Goal: Information Seeking & Learning: Learn about a topic

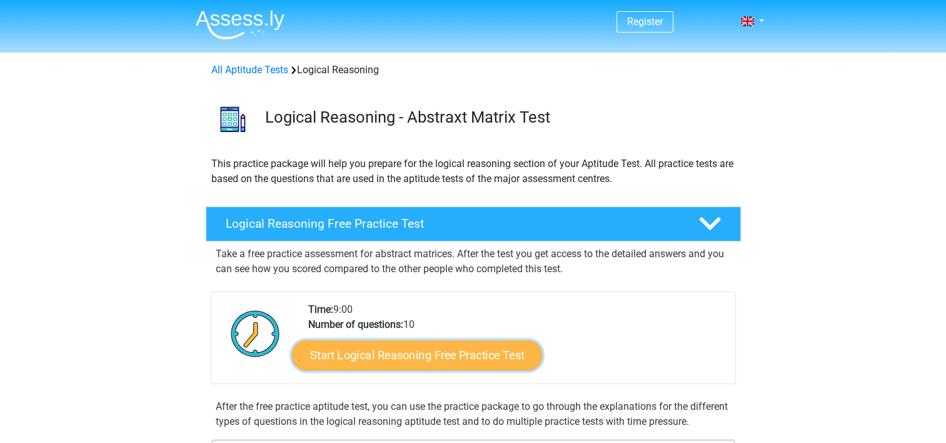
click at [498, 358] on link "Start Logical Reasoning Free Practice Test" at bounding box center [417, 355] width 250 height 30
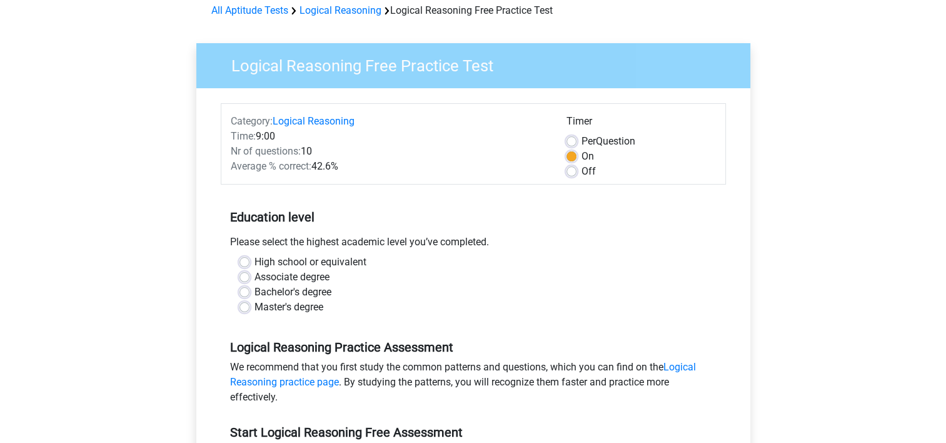
scroll to position [63, 0]
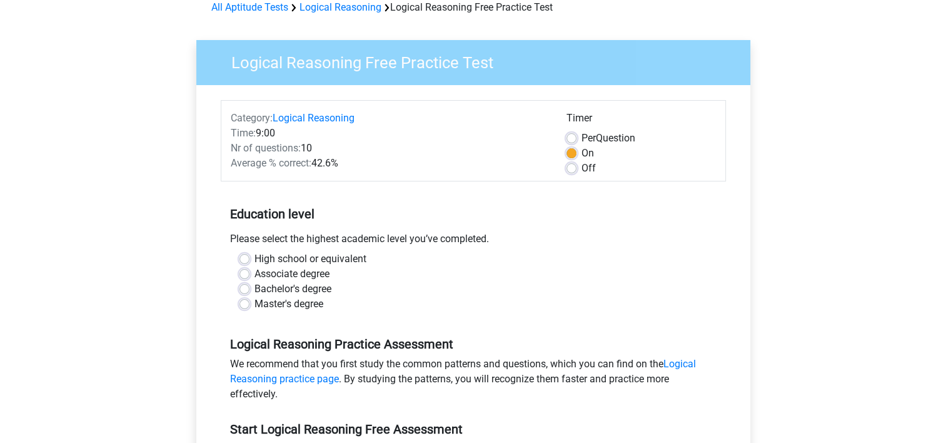
click at [321, 288] on label "Bachelor's degree" at bounding box center [292, 288] width 77 height 15
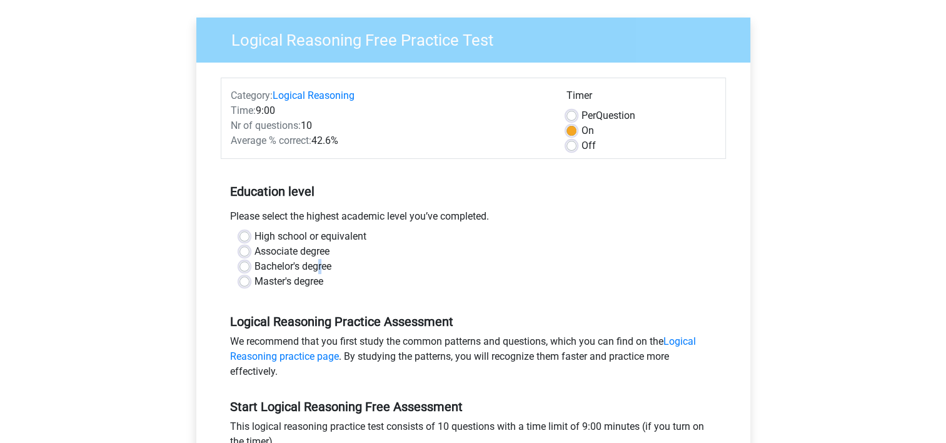
scroll to position [125, 0]
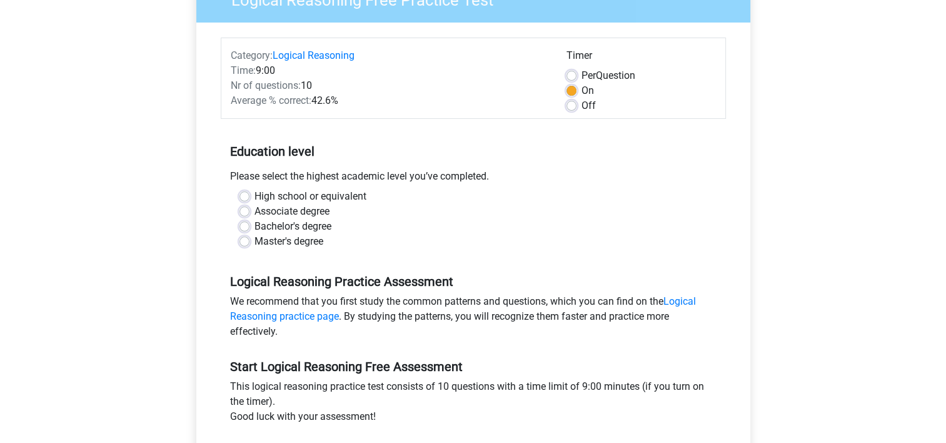
click at [254, 228] on label "Bachelor's degree" at bounding box center [292, 226] width 77 height 15
click at [248, 228] on input "Bachelor's degree" at bounding box center [244, 225] width 10 height 13
radio input "true"
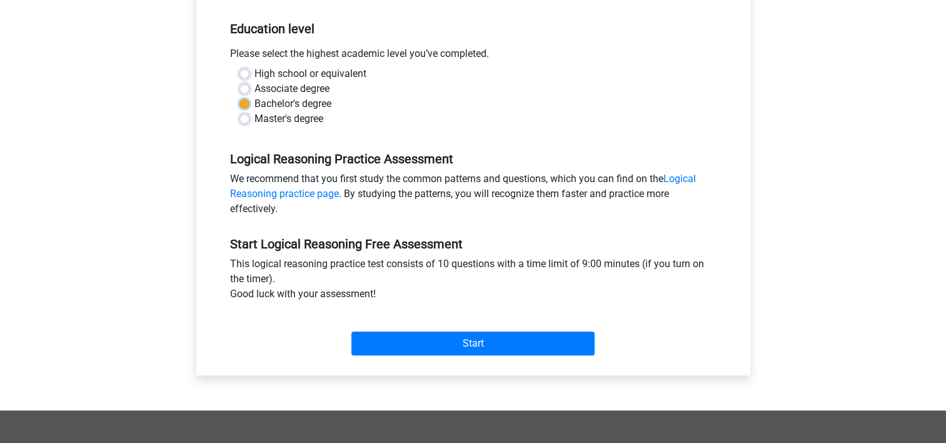
scroll to position [250, 0]
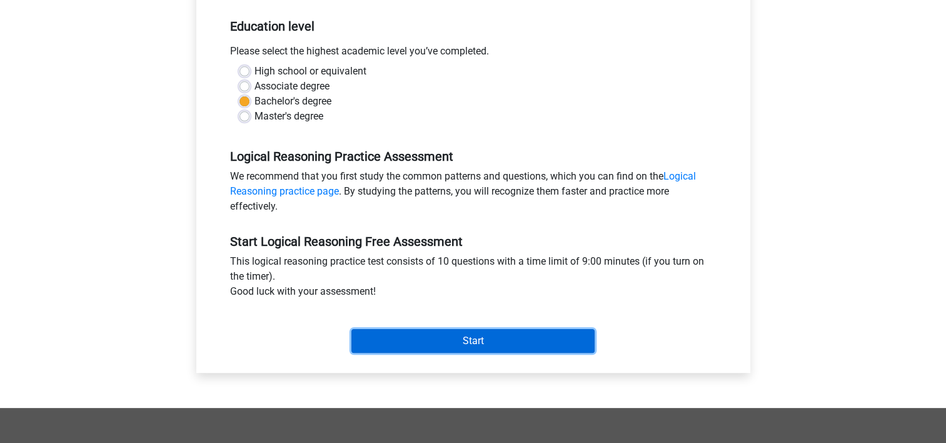
click at [528, 343] on input "Start" at bounding box center [472, 341] width 243 height 24
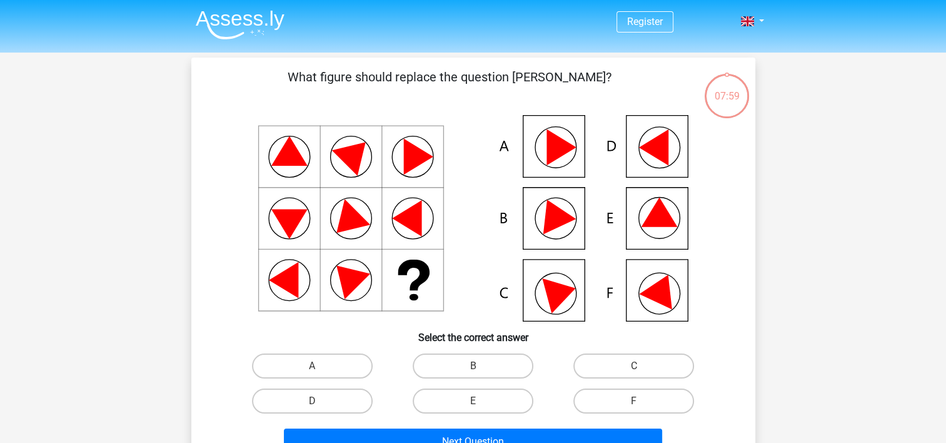
click at [568, 148] on icon at bounding box center [560, 147] width 29 height 36
click at [333, 380] on div "A" at bounding box center [312, 365] width 161 height 35
click at [337, 363] on label "A" at bounding box center [312, 365] width 121 height 25
click at [320, 366] on input "A" at bounding box center [316, 370] width 8 height 8
radio input "true"
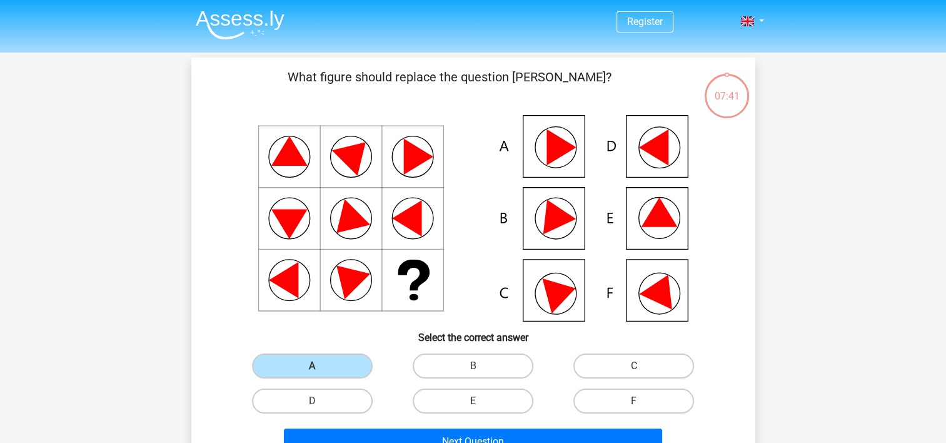
click at [503, 395] on label "E" at bounding box center [473, 400] width 121 height 25
click at [481, 401] on input "E" at bounding box center [477, 405] width 8 height 8
radio input "true"
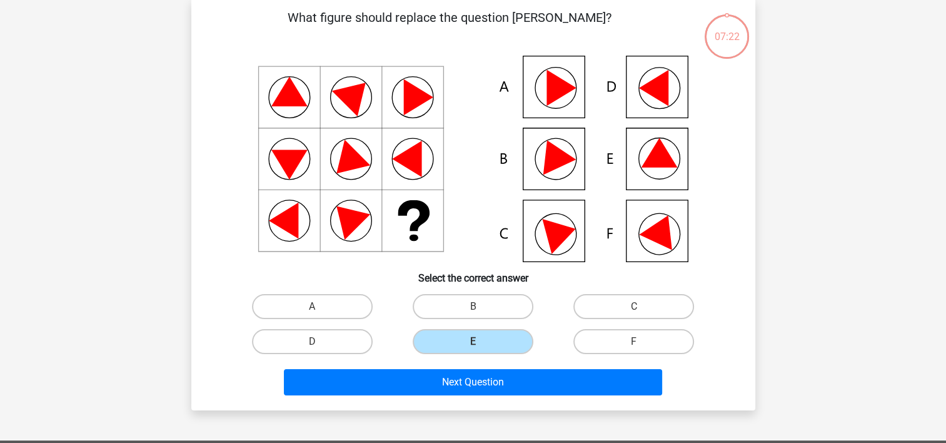
scroll to position [63, 0]
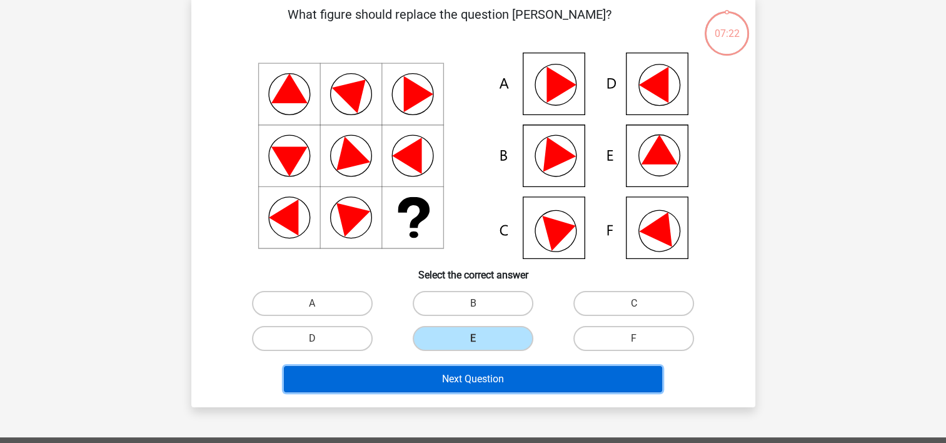
click at [508, 381] on button "Next Question" at bounding box center [473, 379] width 378 height 26
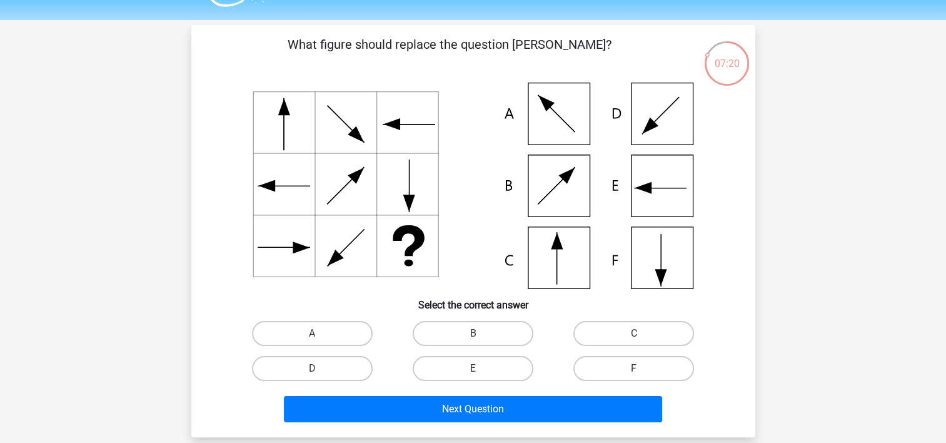
scroll to position [0, 0]
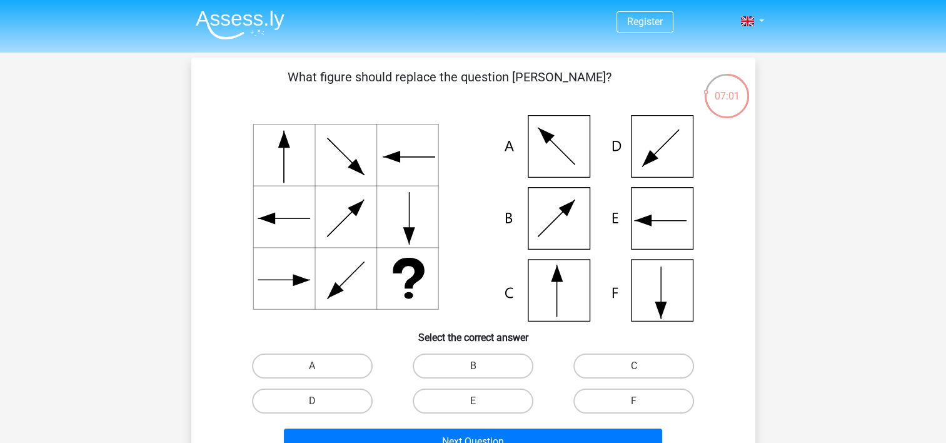
click at [640, 371] on input "C" at bounding box center [638, 370] width 8 height 8
radio input "true"
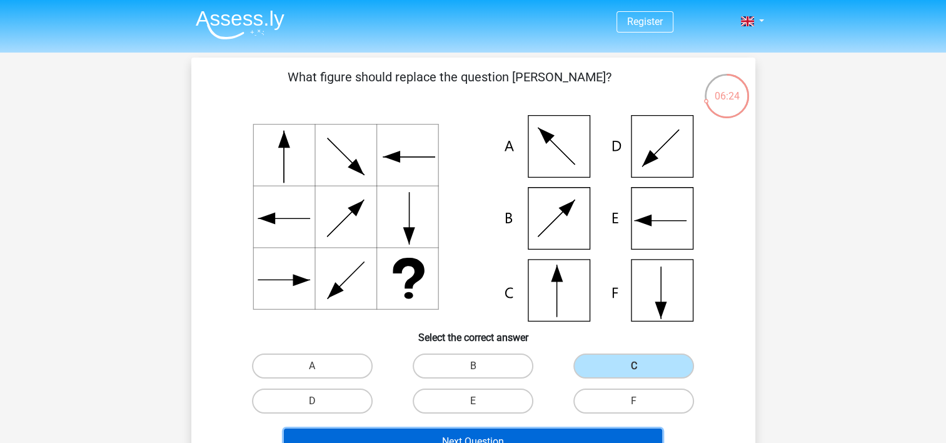
click at [480, 429] on button "Next Question" at bounding box center [473, 441] width 378 height 26
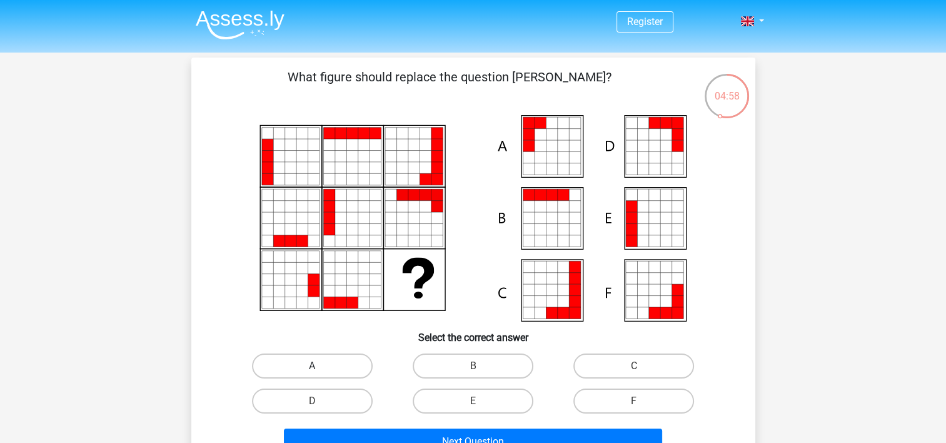
click at [347, 373] on label "A" at bounding box center [312, 365] width 121 height 25
click at [320, 373] on input "A" at bounding box center [316, 370] width 8 height 8
radio input "true"
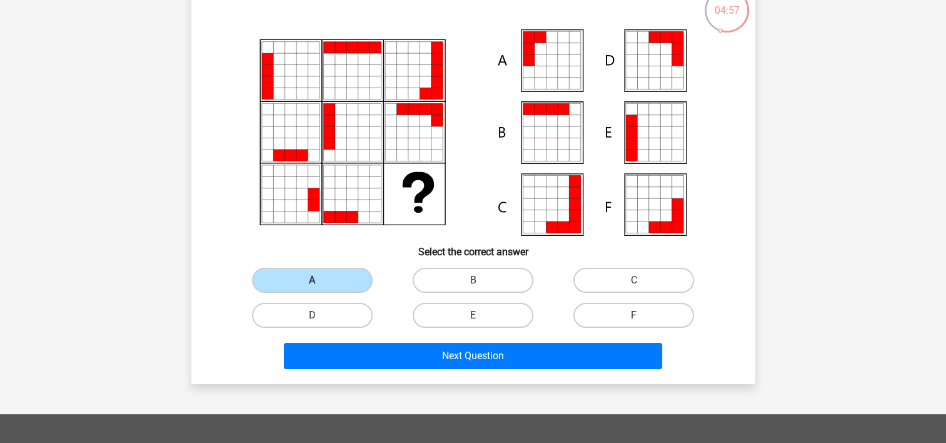
scroll to position [125, 0]
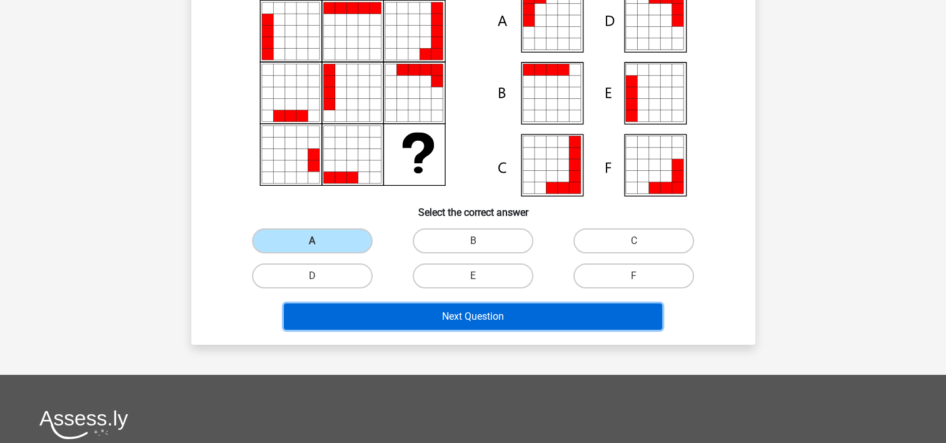
click at [506, 313] on button "Next Question" at bounding box center [473, 316] width 378 height 26
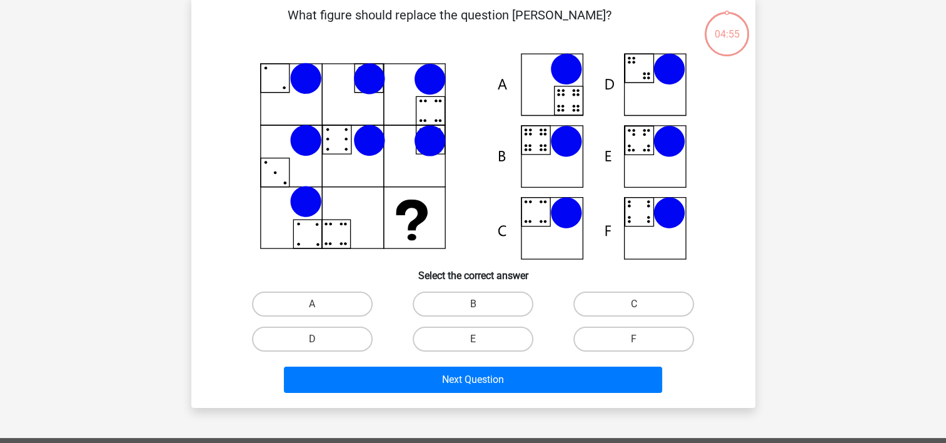
scroll to position [58, 0]
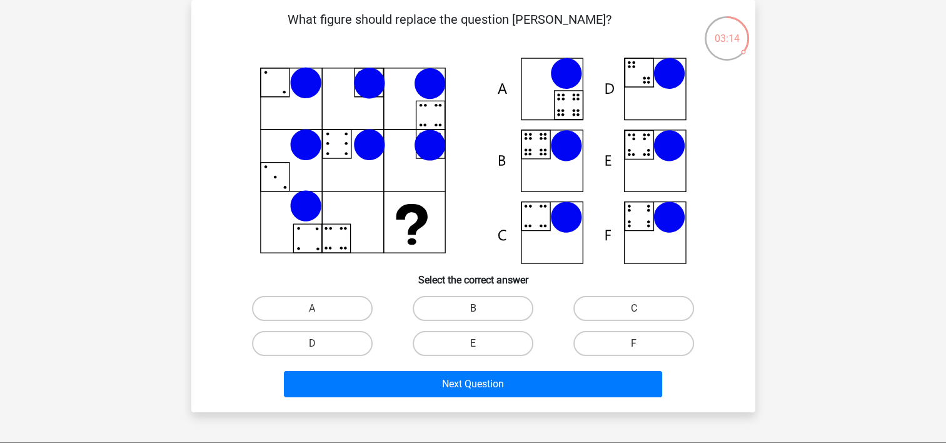
click at [483, 303] on label "B" at bounding box center [473, 308] width 121 height 25
click at [481, 308] on input "B" at bounding box center [477, 312] width 8 height 8
radio input "true"
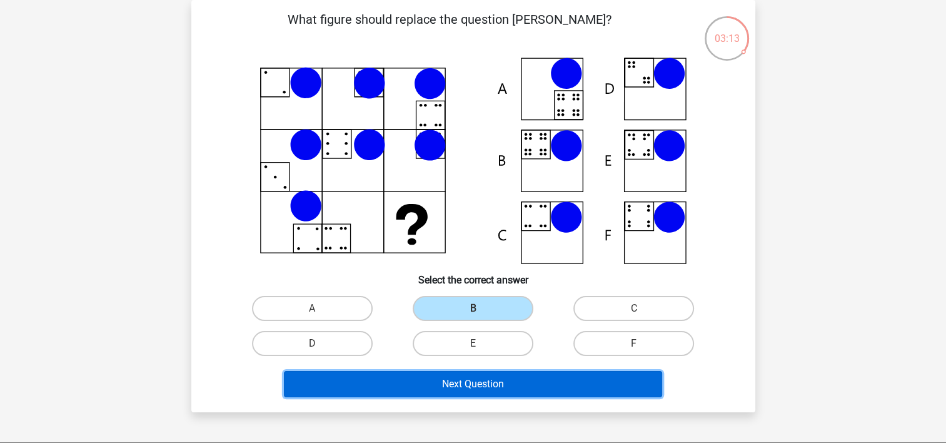
click at [519, 388] on button "Next Question" at bounding box center [473, 384] width 378 height 26
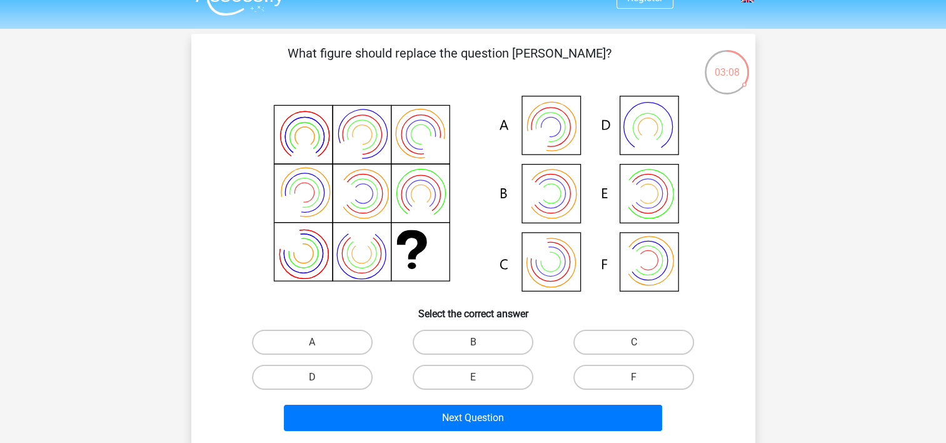
scroll to position [0, 0]
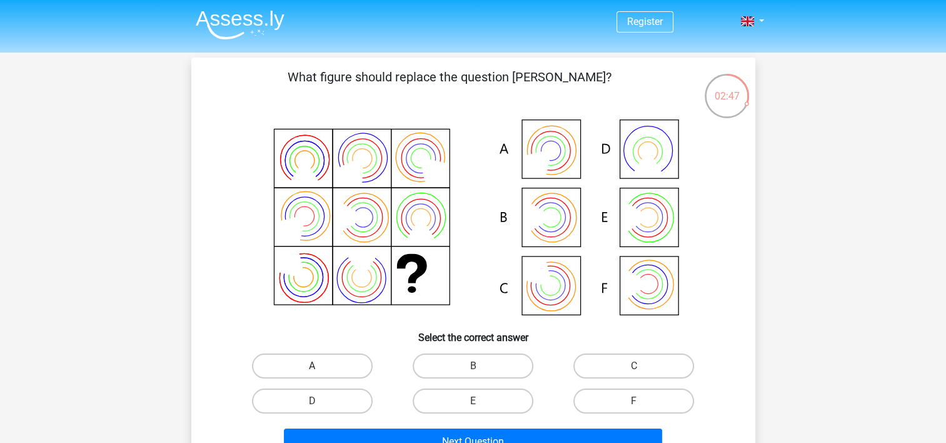
click at [329, 370] on label "A" at bounding box center [312, 365] width 121 height 25
click at [320, 370] on input "A" at bounding box center [316, 370] width 8 height 8
radio input "true"
click at [493, 364] on label "B" at bounding box center [473, 365] width 121 height 25
click at [481, 366] on input "B" at bounding box center [477, 370] width 8 height 8
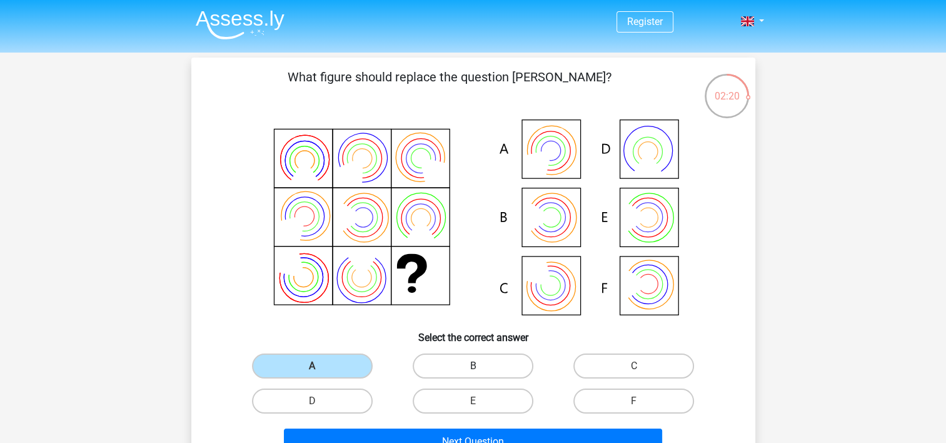
radio input "true"
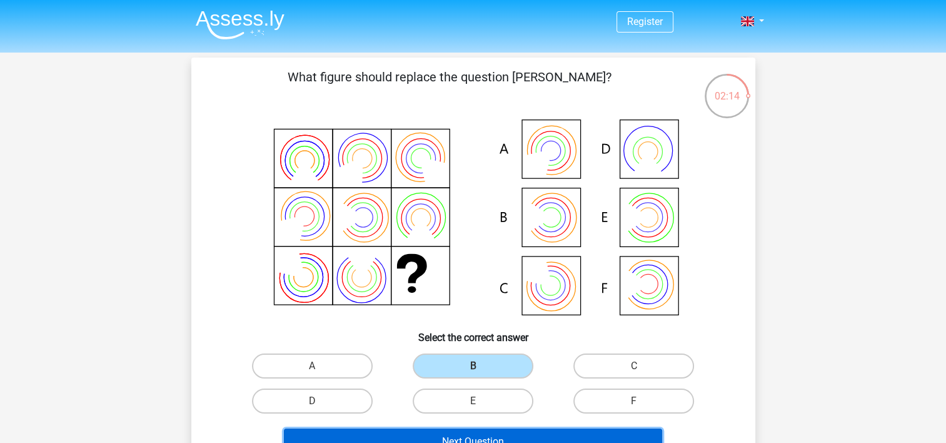
click at [506, 435] on button "Next Question" at bounding box center [473, 441] width 378 height 26
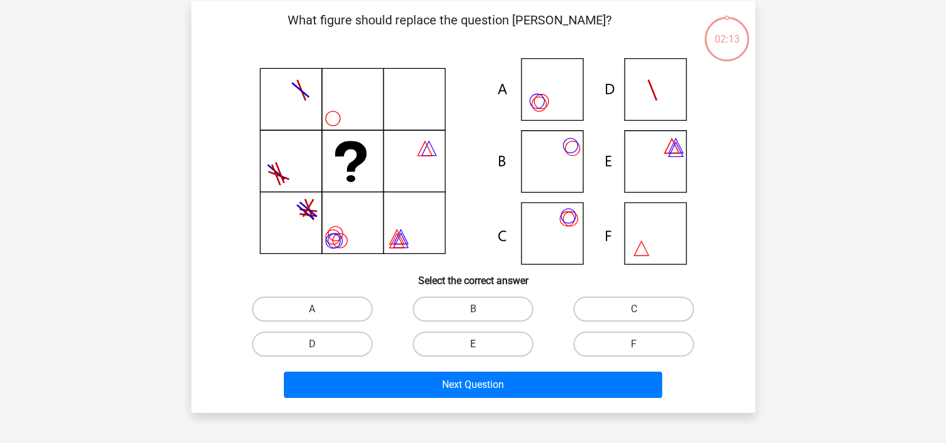
scroll to position [58, 0]
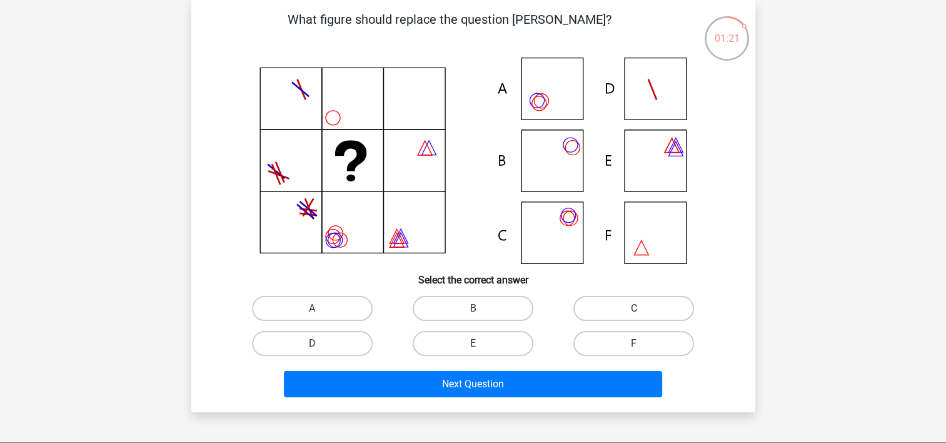
click at [643, 308] on label "C" at bounding box center [633, 308] width 121 height 25
click at [642, 308] on input "C" at bounding box center [638, 312] width 8 height 8
radio input "true"
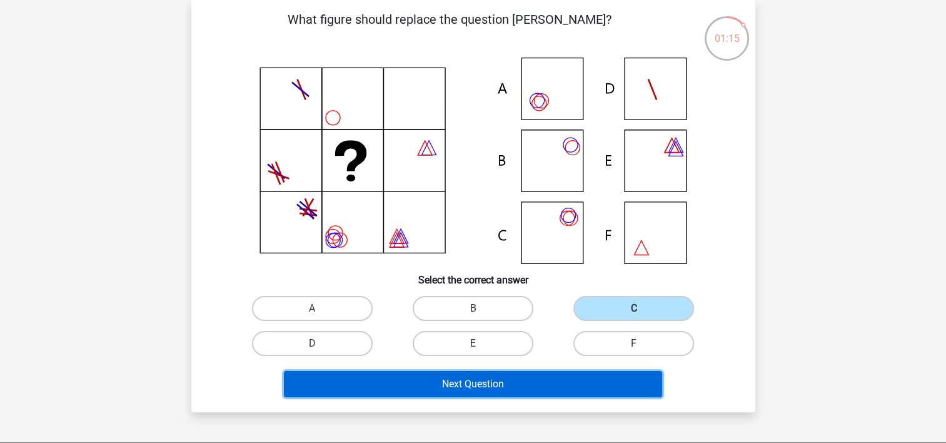
click at [513, 373] on button "Next Question" at bounding box center [473, 384] width 378 height 26
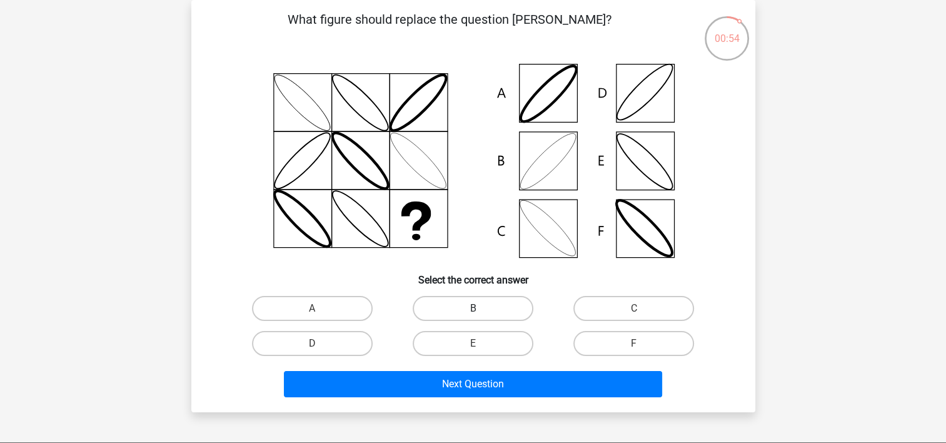
click at [483, 303] on label "B" at bounding box center [473, 308] width 121 height 25
click at [481, 308] on input "B" at bounding box center [477, 312] width 8 height 8
radio input "true"
click at [509, 396] on div "Next Question" at bounding box center [473, 386] width 483 height 31
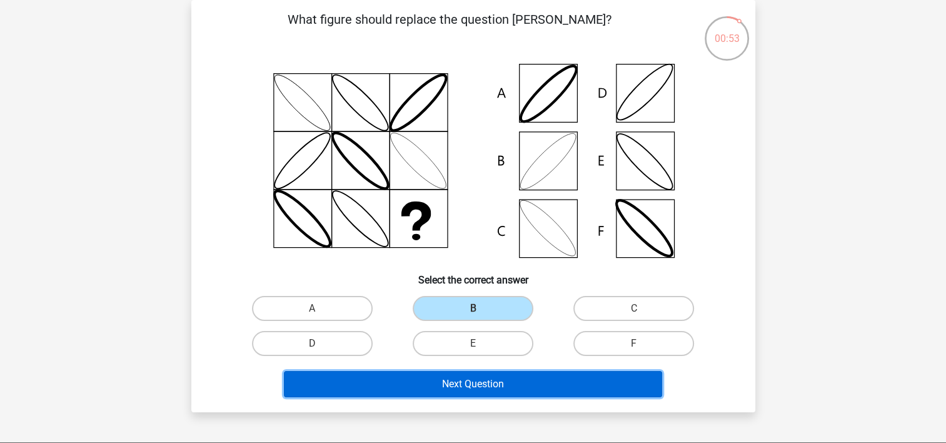
click at [512, 381] on button "Next Question" at bounding box center [473, 384] width 378 height 26
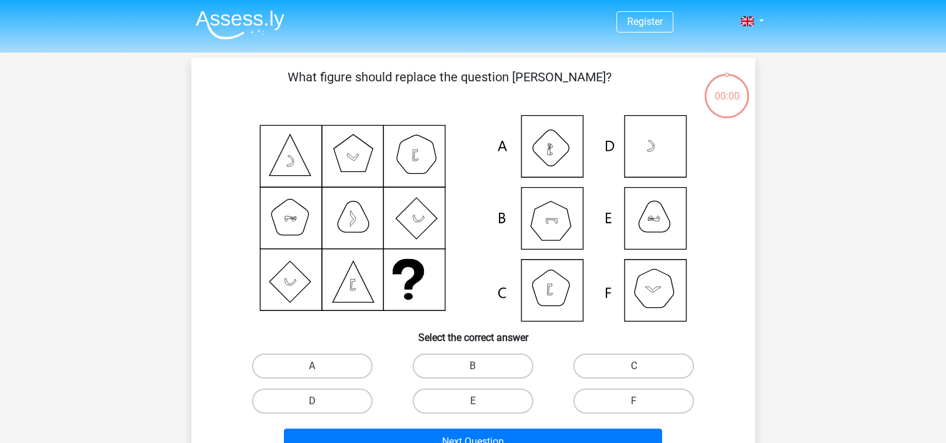
scroll to position [58, 0]
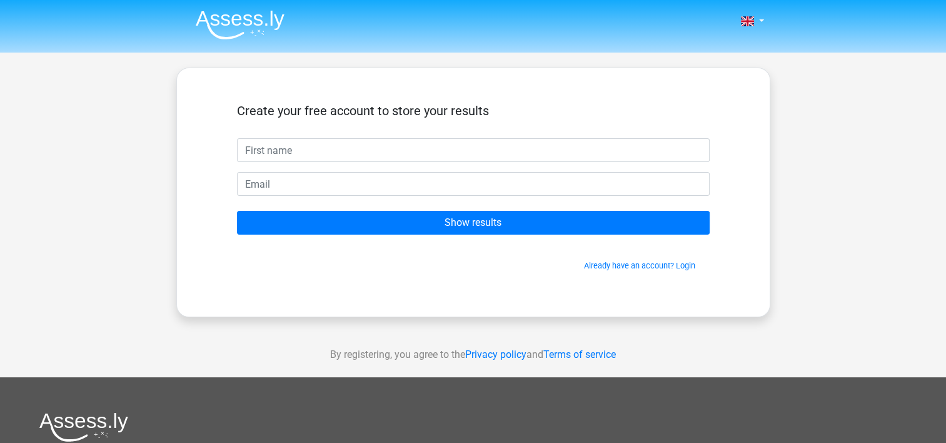
click at [485, 142] on input "text" at bounding box center [473, 150] width 473 height 24
type input "[PERSON_NAME] [PERSON_NAME]"
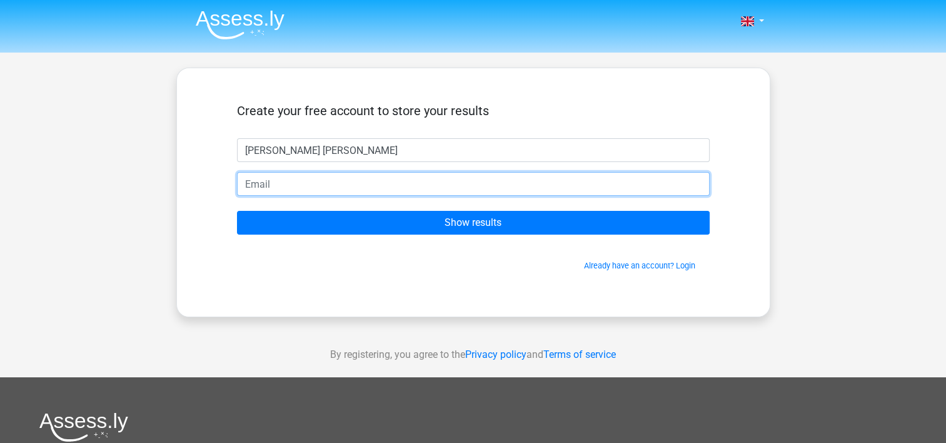
click at [413, 176] on input "email" at bounding box center [473, 184] width 473 height 24
type input "[EMAIL_ADDRESS][DOMAIN_NAME]"
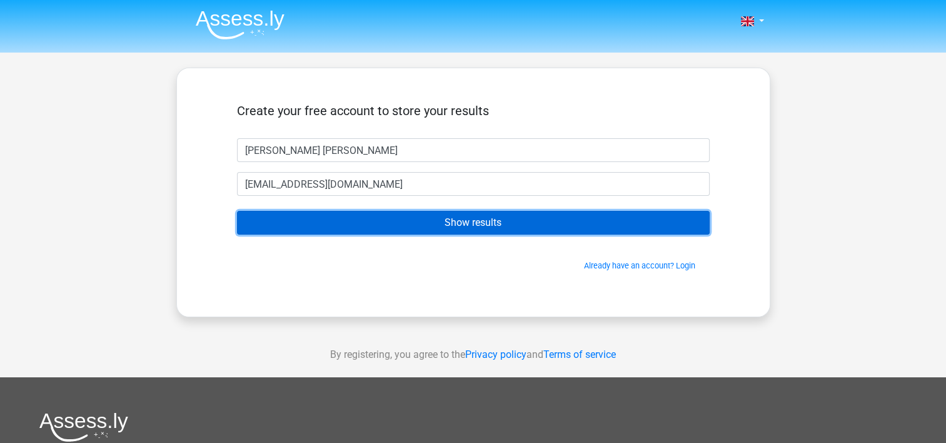
click at [445, 223] on input "Show results" at bounding box center [473, 223] width 473 height 24
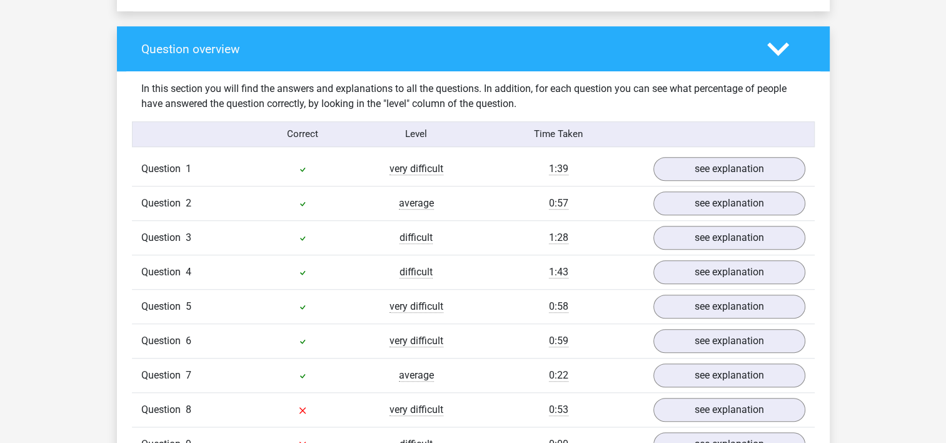
scroll to position [1000, 0]
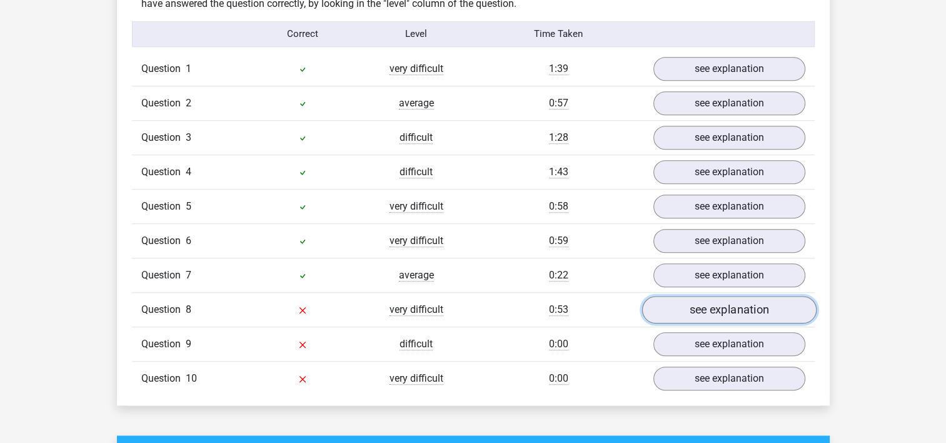
click at [672, 313] on link "see explanation" at bounding box center [728, 310] width 174 height 28
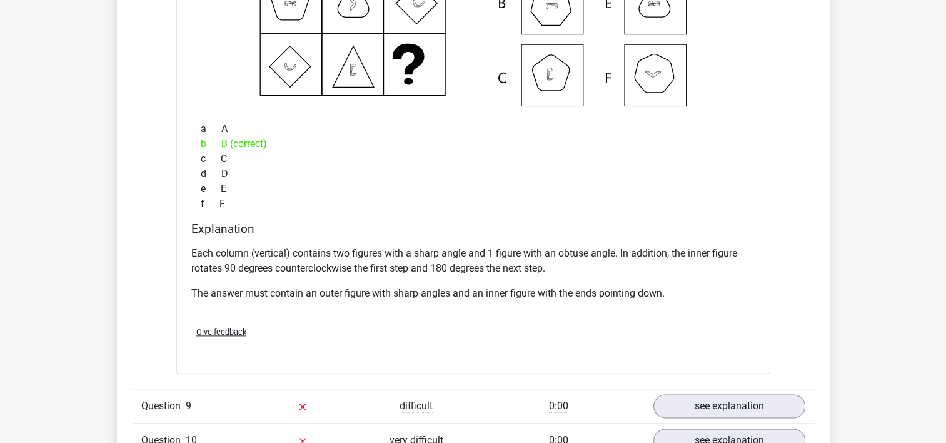
scroll to position [1563, 0]
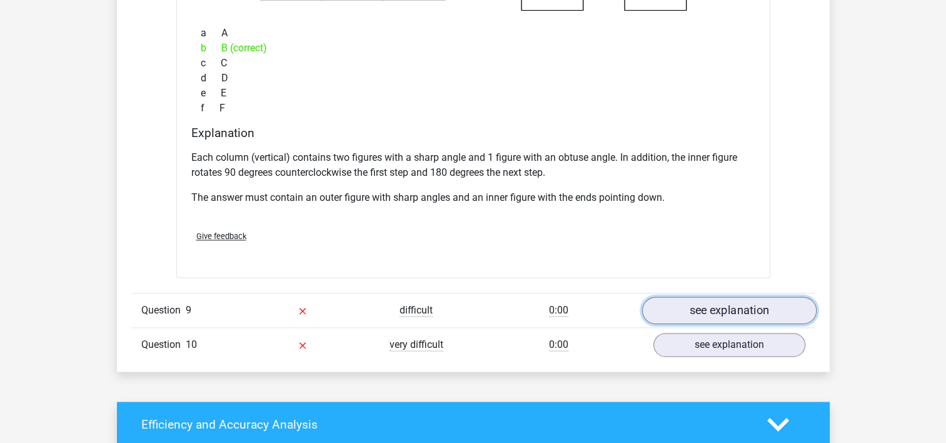
click at [750, 310] on link "see explanation" at bounding box center [728, 310] width 174 height 28
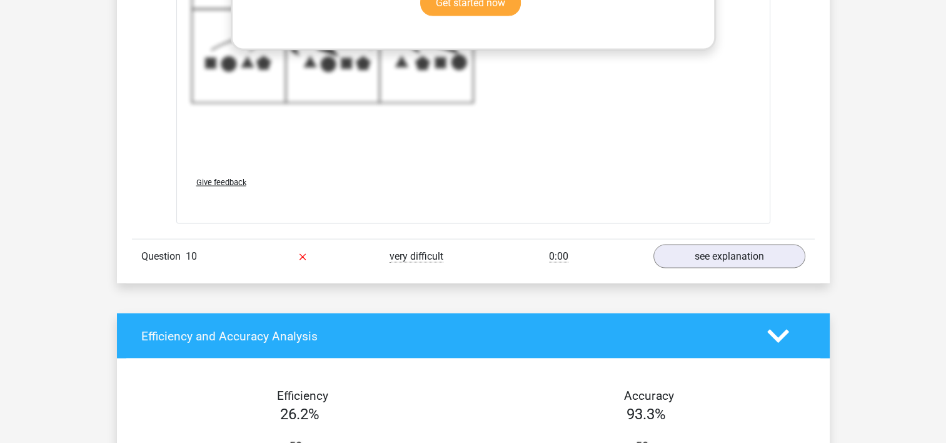
scroll to position [2501, 0]
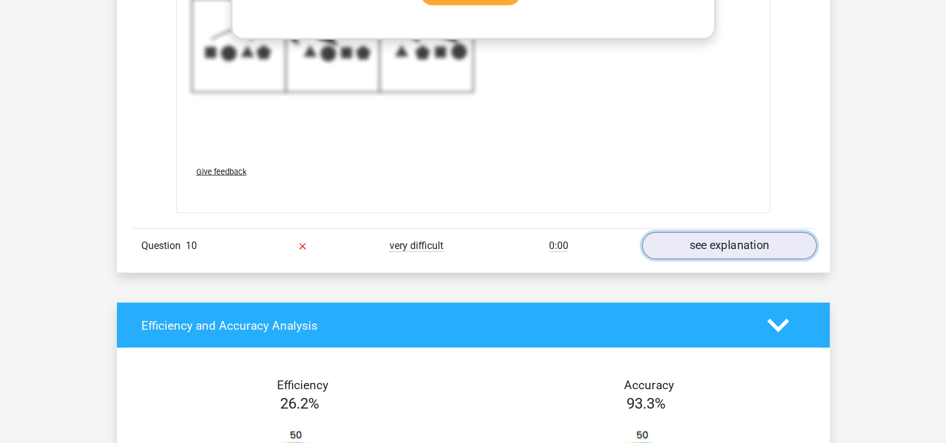
click at [706, 243] on link "see explanation" at bounding box center [728, 246] width 174 height 28
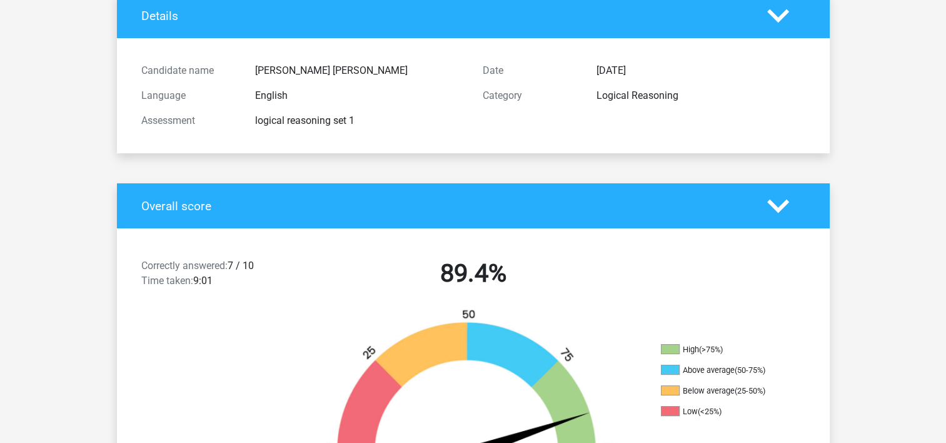
scroll to position [0, 0]
